Goal: Complete application form

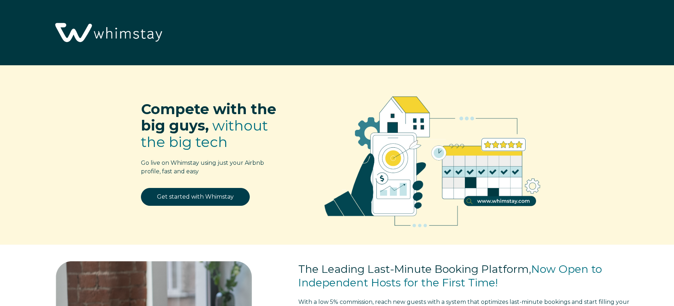
select select "US"
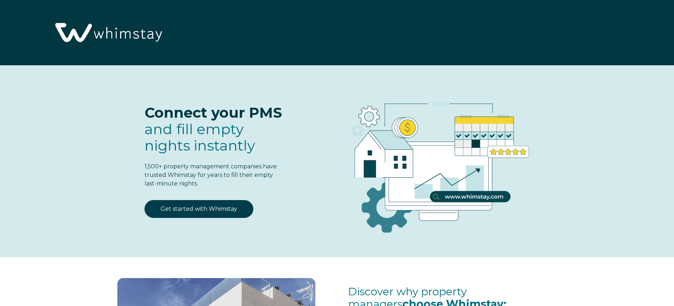
select select "US"
select select "Standard"
